Goal: Obtain resource: Download file/media

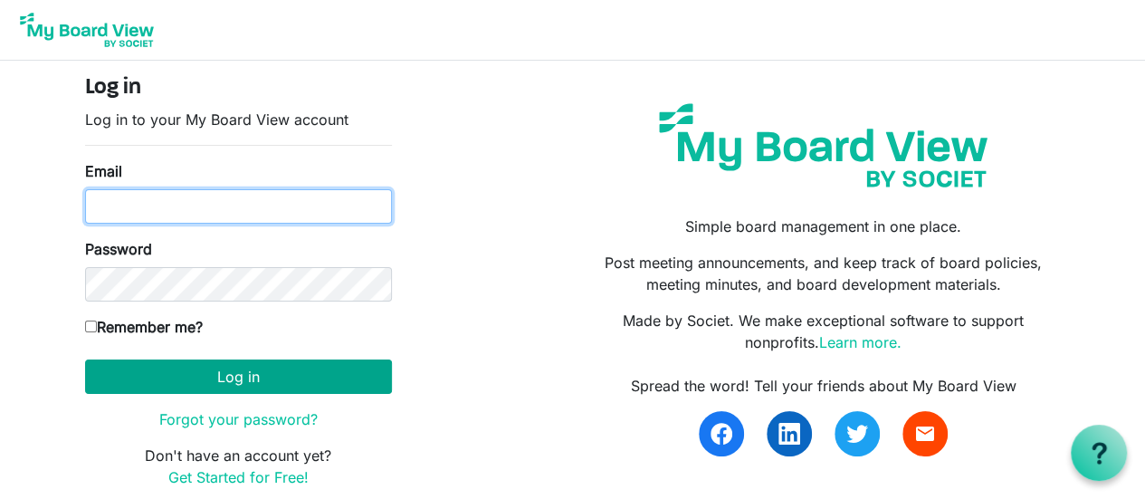
type input "alisonlynneb@gmail.com"
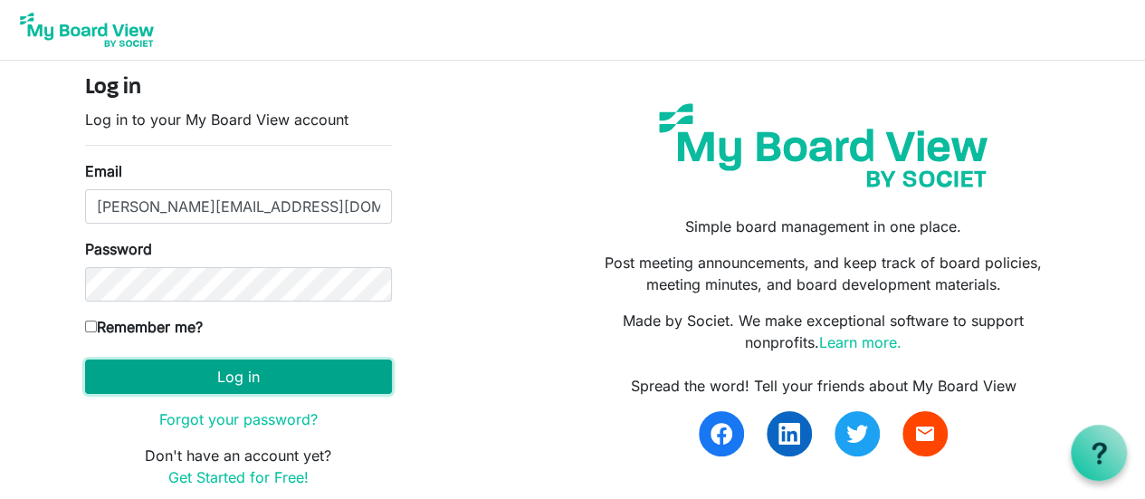
click at [254, 381] on button "Log in" at bounding box center [238, 376] width 307 height 34
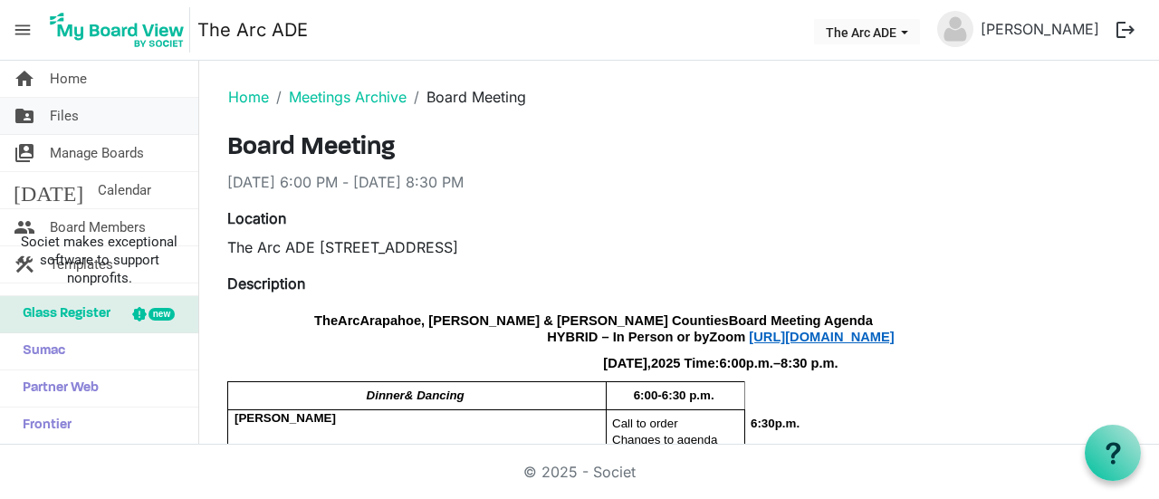
click at [67, 104] on span "Files" at bounding box center [64, 116] width 29 height 36
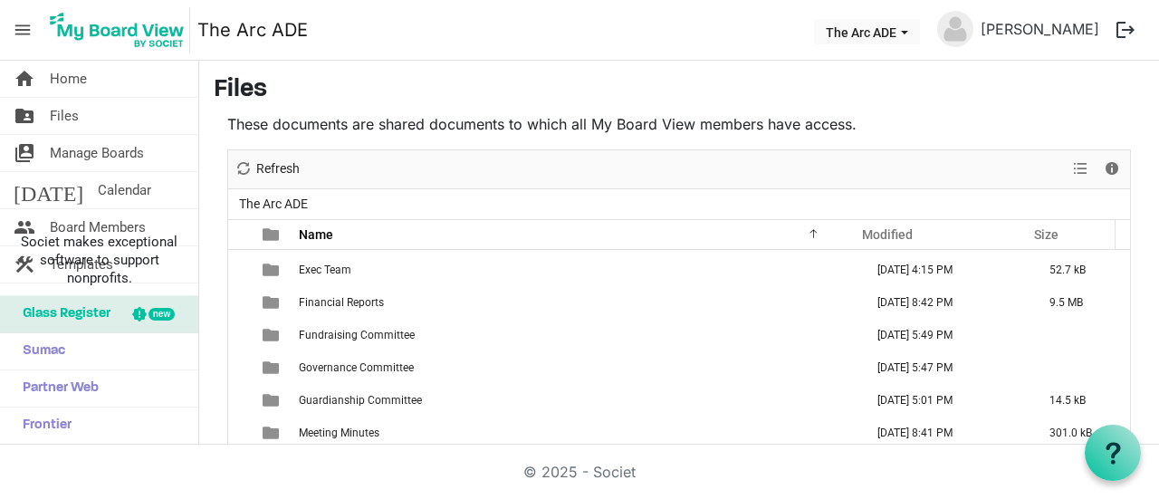
scroll to position [128, 0]
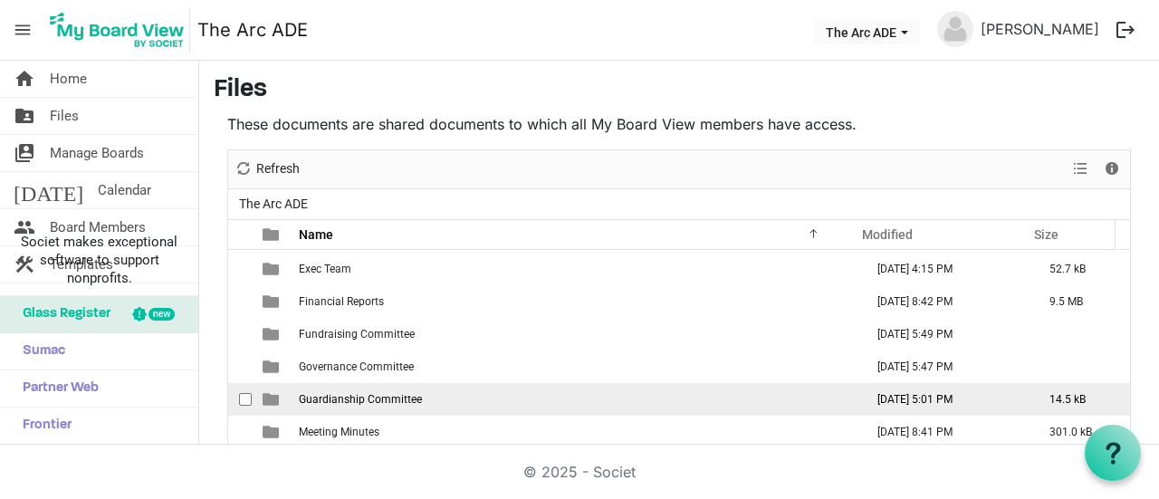
click at [407, 394] on span "Guardianship Committee" at bounding box center [360, 399] width 123 height 13
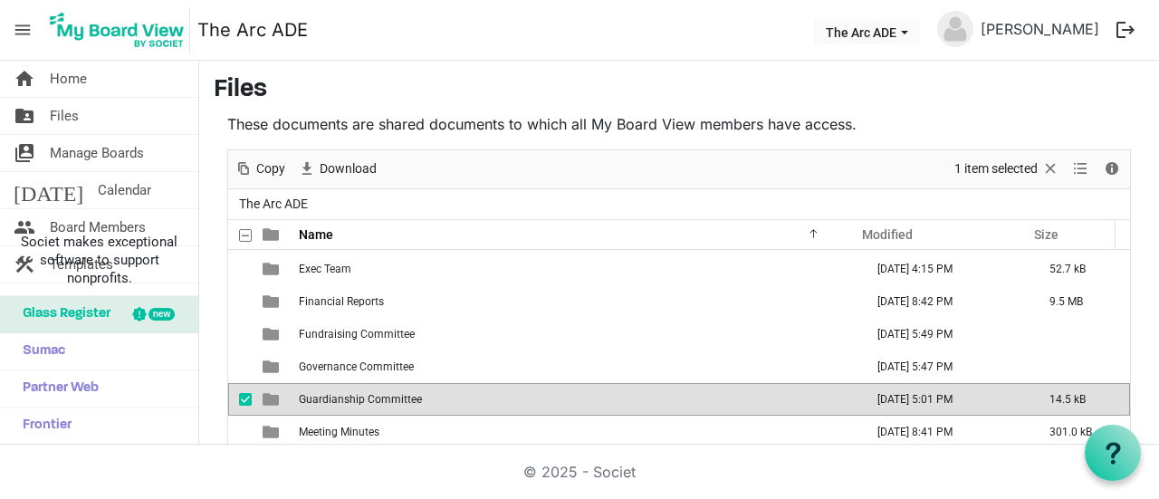
click at [407, 394] on span "Guardianship Committee" at bounding box center [360, 399] width 123 height 13
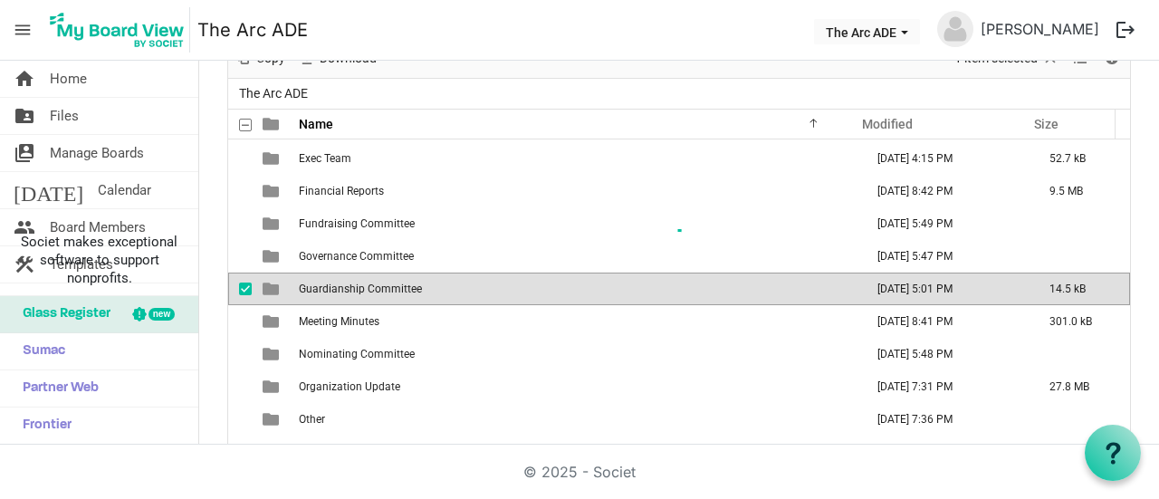
scroll to position [0, 0]
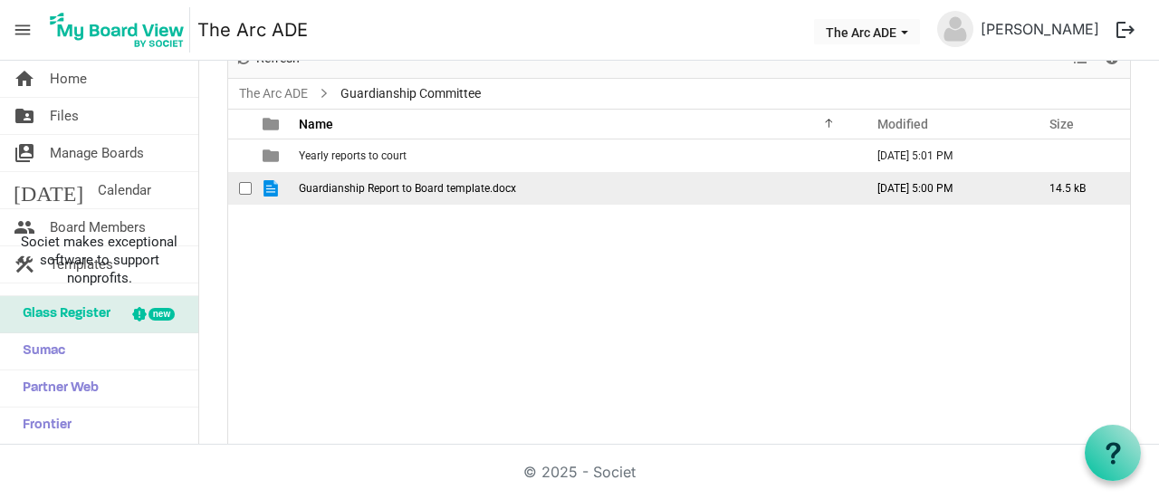
click at [417, 187] on span "Guardianship Report to Board template.docx" at bounding box center [407, 188] width 217 height 13
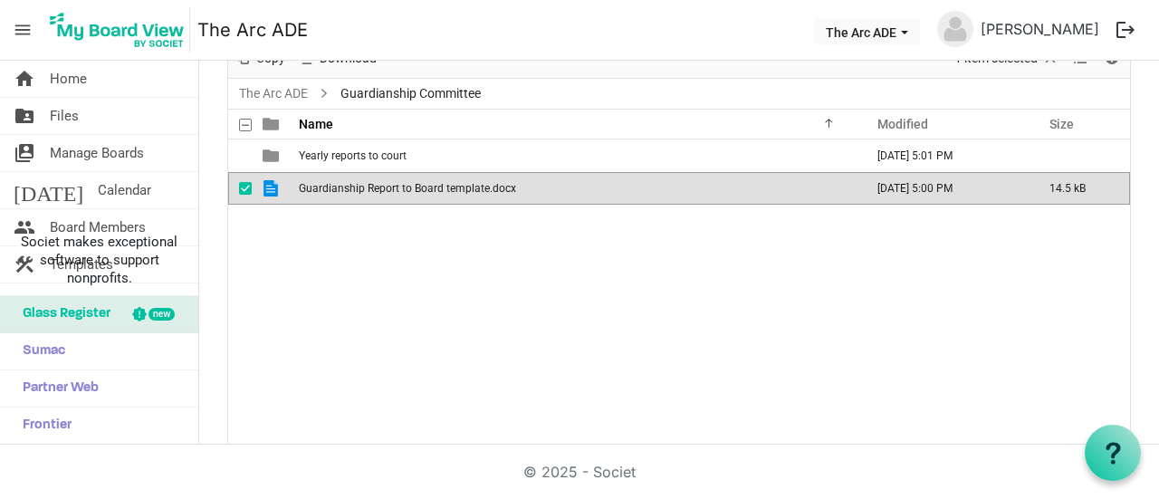
click at [417, 187] on span "Guardianship Report to Board template.docx" at bounding box center [407, 188] width 217 height 13
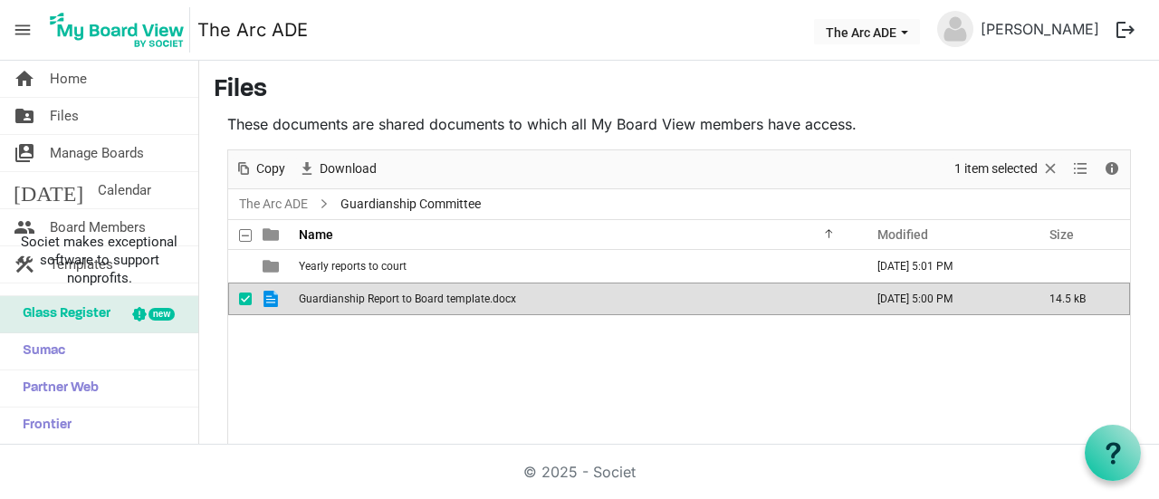
click at [244, 298] on span "checkbox" at bounding box center [245, 298] width 13 height 13
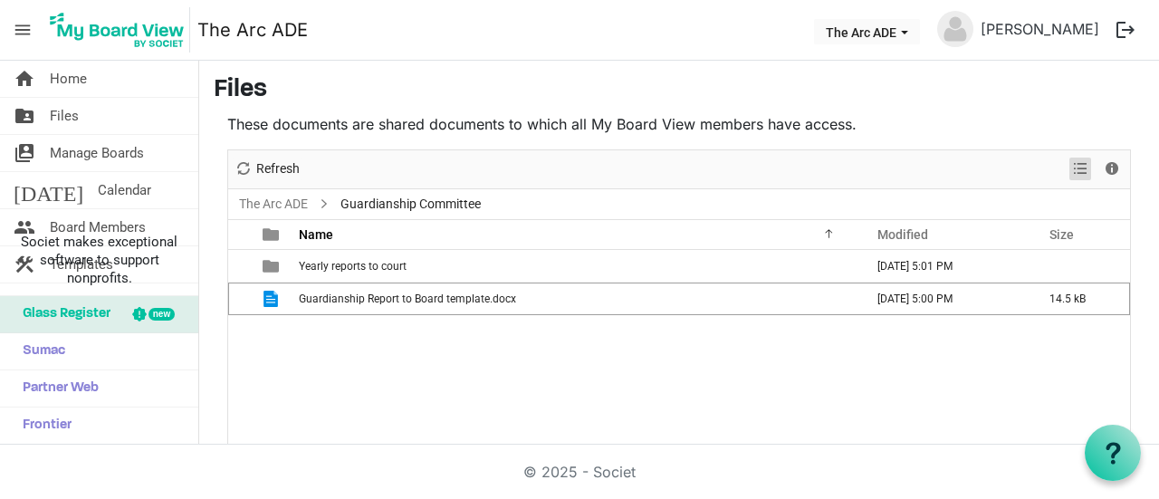
click at [1069, 168] on span "View dropdownbutton" at bounding box center [1080, 169] width 22 height 23
click at [880, 343] on div "Yearly reports to court August 06, 2025 5:01 PM Guardianship Report to Board te…" at bounding box center [679, 403] width 902 height 307
click at [646, 423] on div "Yearly reports to court August 06, 2025 5:01 PM Guardianship Report to Board te…" at bounding box center [679, 403] width 902 height 307
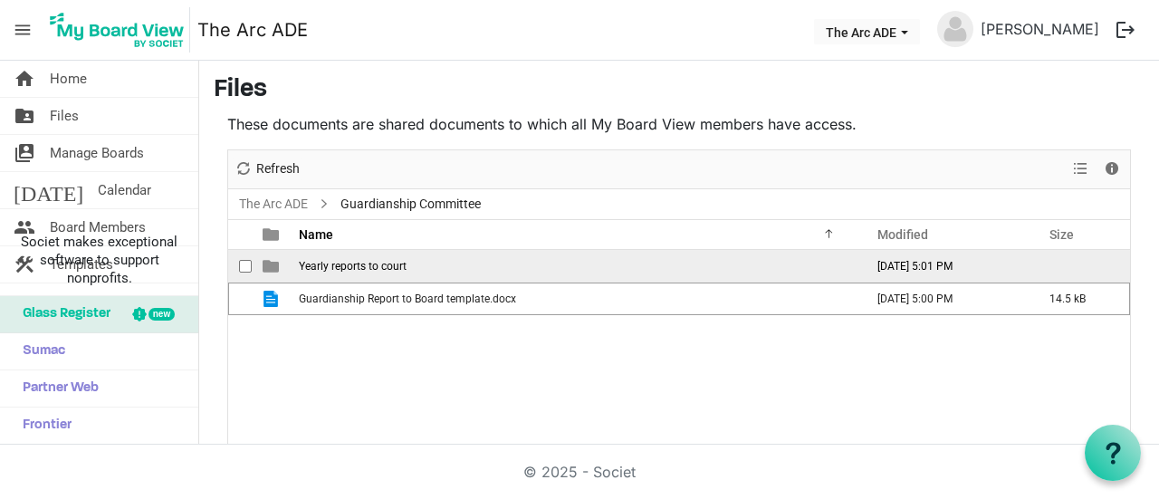
click at [389, 263] on span "Yearly reports to court" at bounding box center [353, 266] width 108 height 13
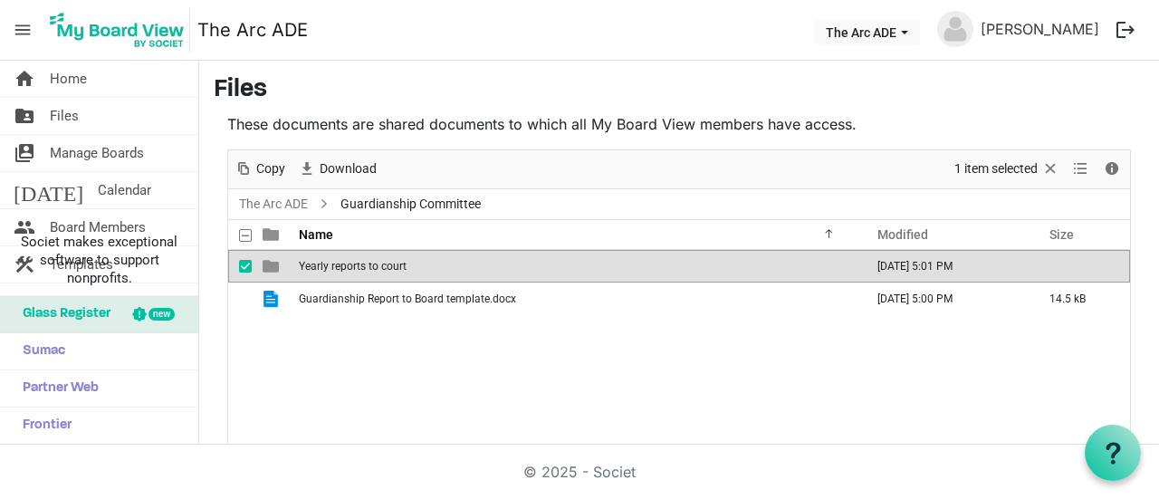
click at [389, 263] on span "Yearly reports to court" at bounding box center [353, 266] width 108 height 13
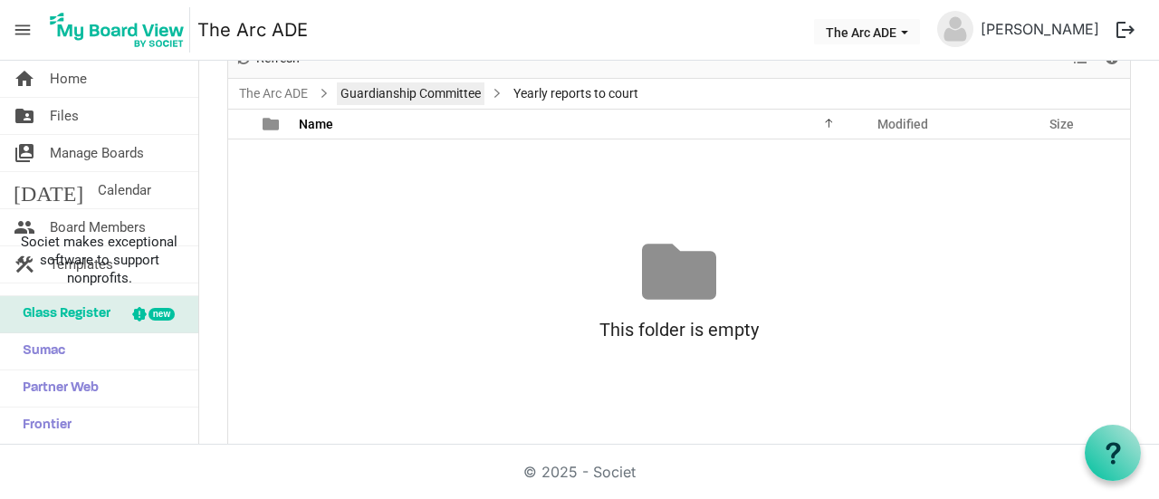
click at [447, 91] on link "Guardianship Committee" at bounding box center [411, 93] width 148 height 23
